Goal: Check status: Check status

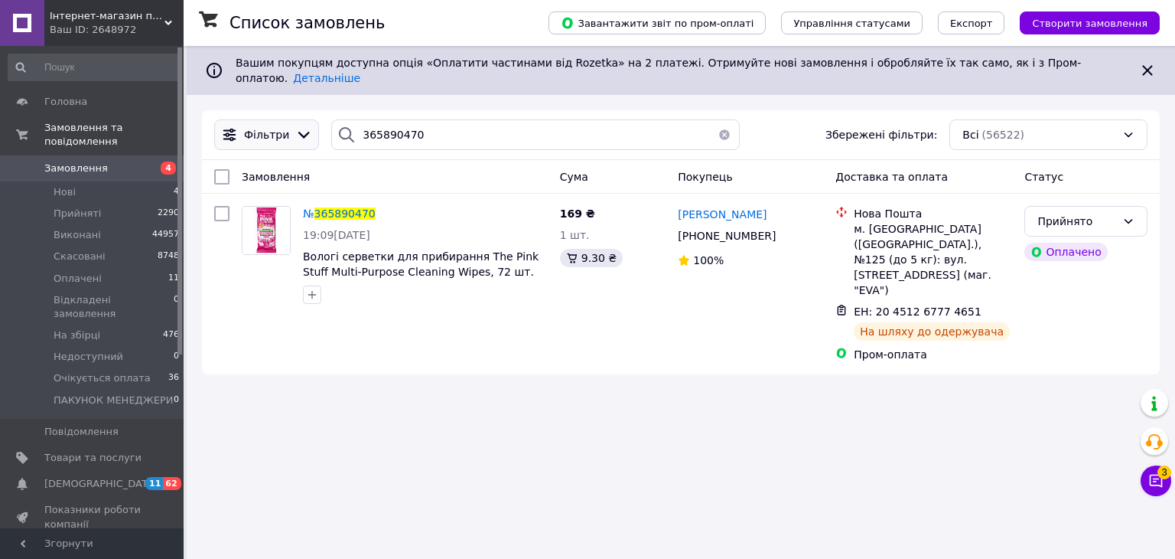
click at [308, 120] on div "Фільтри 365890470 Збережені фільтри: Всі (56522)" at bounding box center [681, 134] width 946 height 31
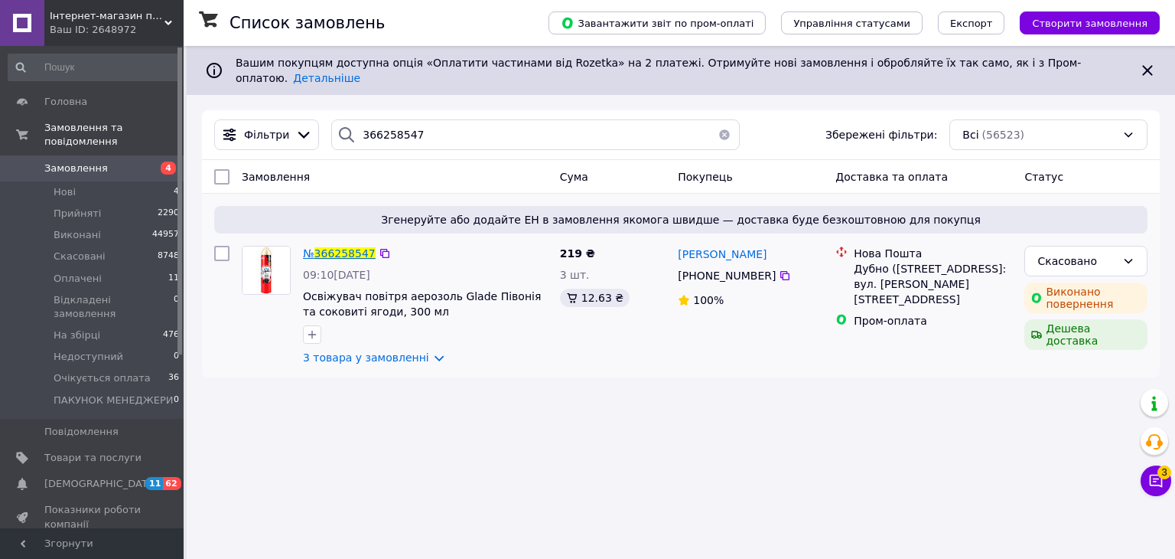
type input "366258547"
click at [335, 247] on span "366258547" at bounding box center [345, 253] width 61 height 12
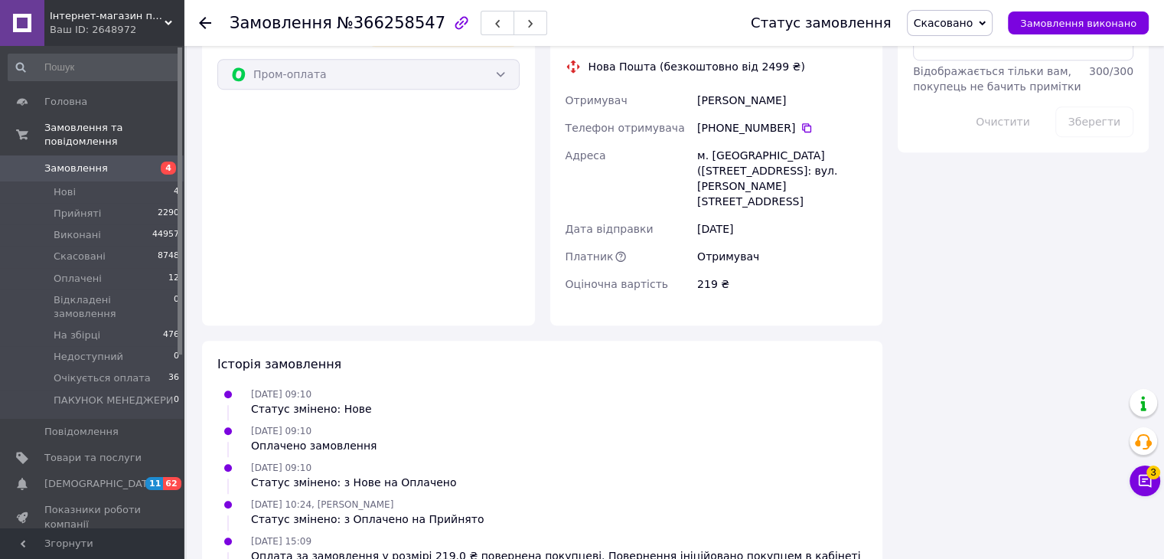
scroll to position [1064, 0]
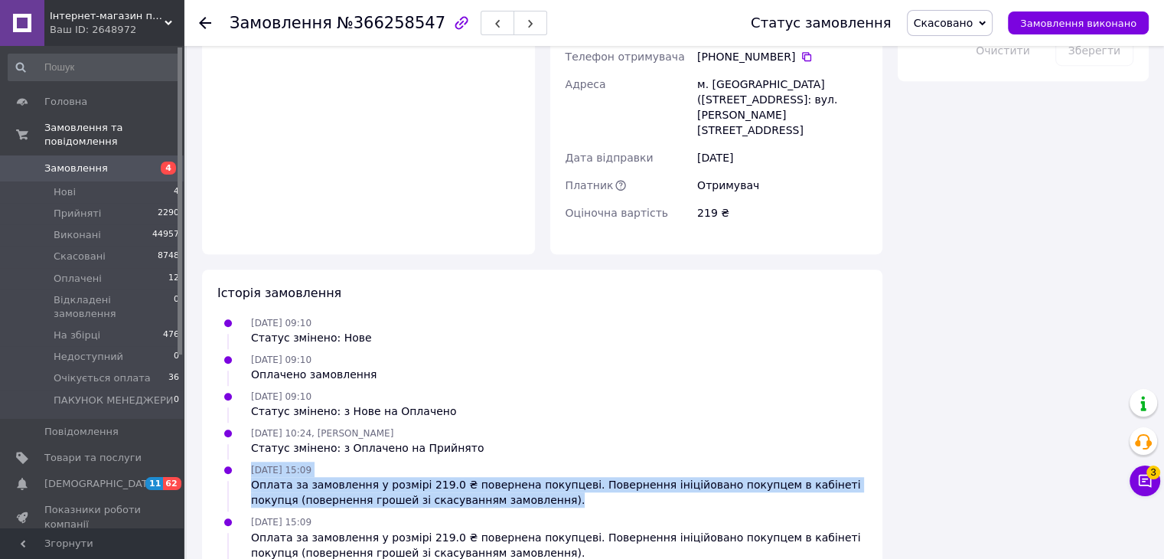
drag, startPoint x: 251, startPoint y: 331, endPoint x: 527, endPoint y: 364, distance: 277.5
click at [527, 461] on div "[DATE] 15:09 Оплата за замовлення у розмірі 219.0 ₴ повернена покупцеві. Поверн…" at bounding box center [559, 484] width 628 height 46
copy div "[DATE] 15:09 Оплата за замовлення у розмірі 219.0 ₴ повернена покупцеві. Поверн…"
click at [205, 17] on use at bounding box center [205, 23] width 12 height 12
